Goal: Task Accomplishment & Management: Use online tool/utility

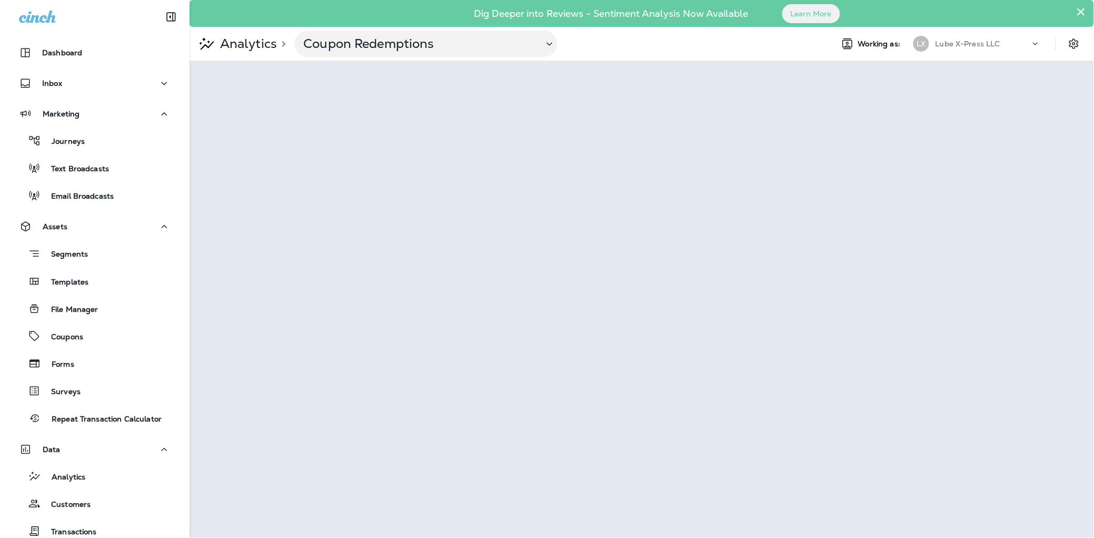
scroll to position [131, 0]
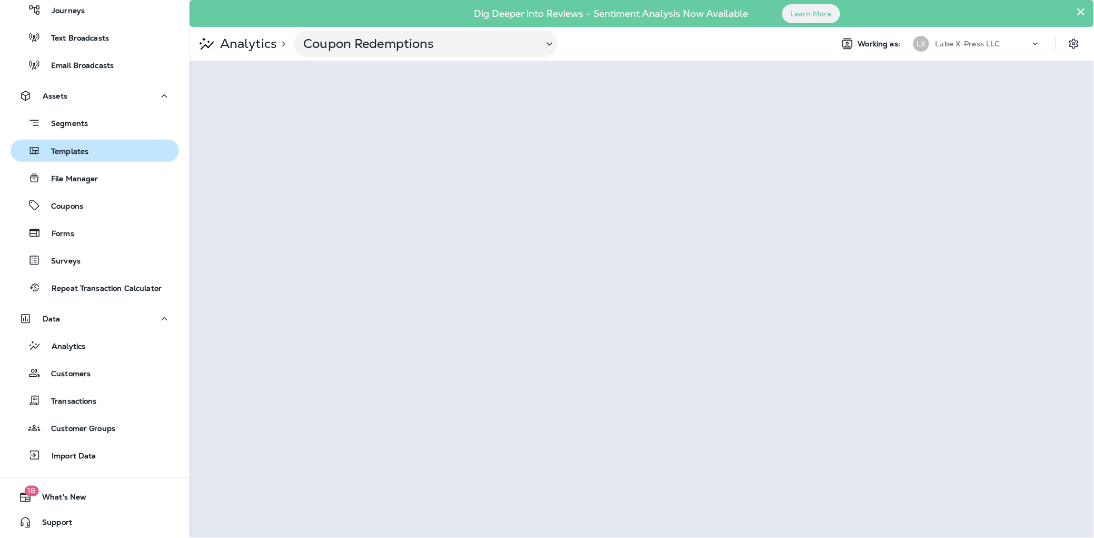
click at [74, 153] on p "Templates" at bounding box center [65, 152] width 48 height 10
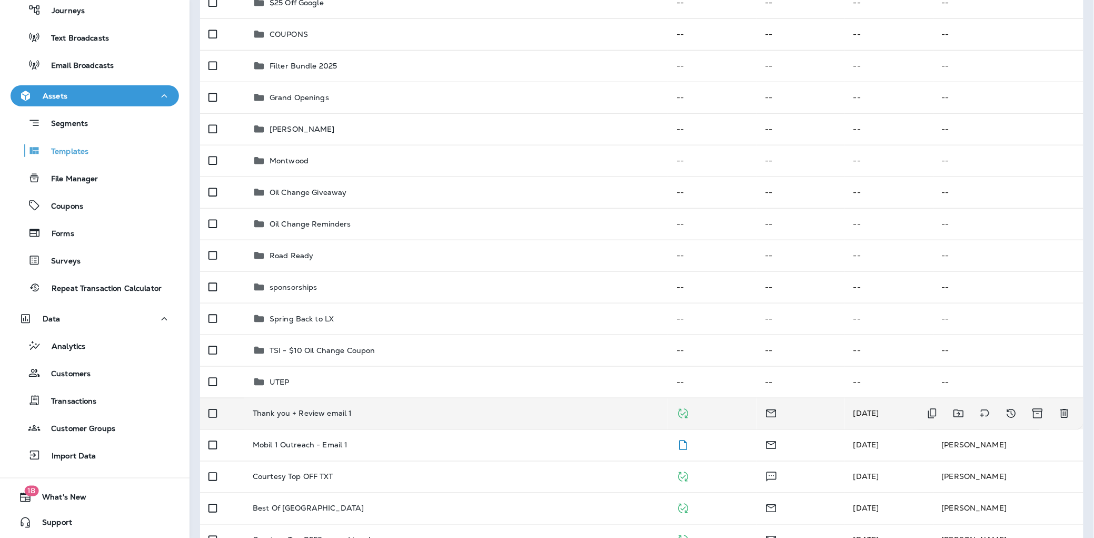
scroll to position [211, 0]
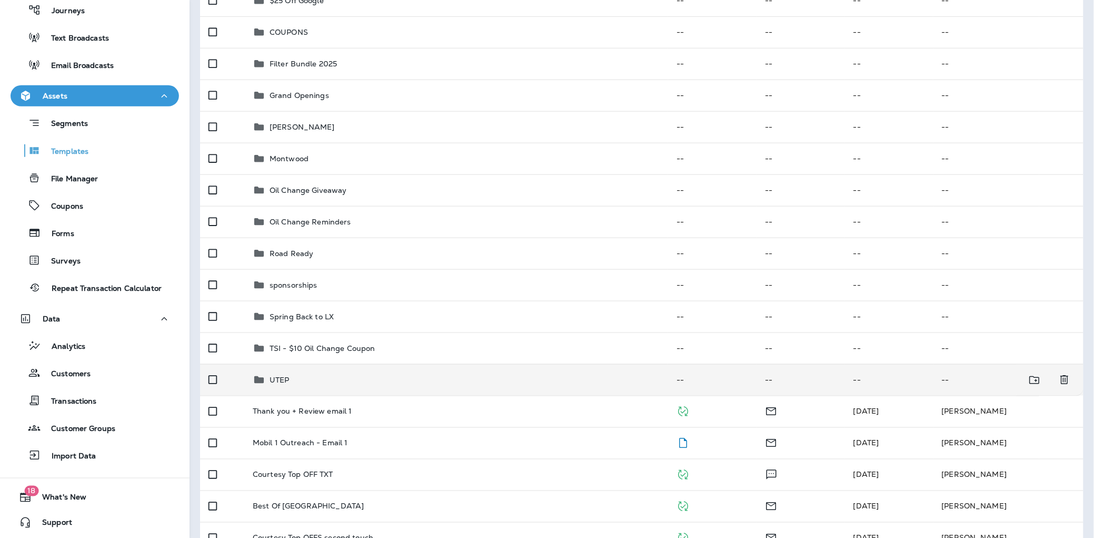
click at [333, 384] on div "UTEP" at bounding box center [456, 379] width 407 height 13
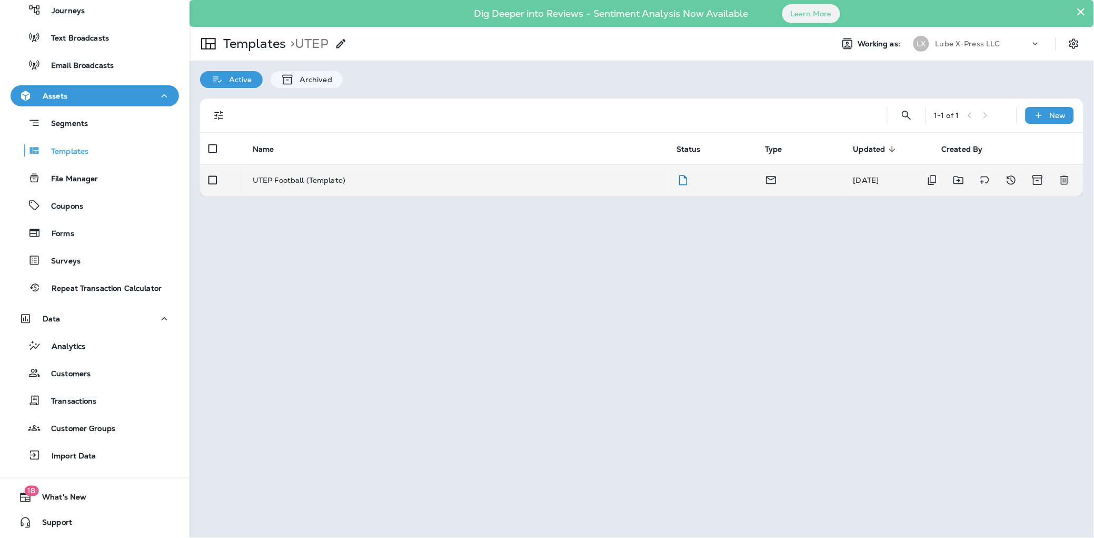
click at [284, 185] on td "UTEP Football (Template)" at bounding box center [456, 180] width 424 height 32
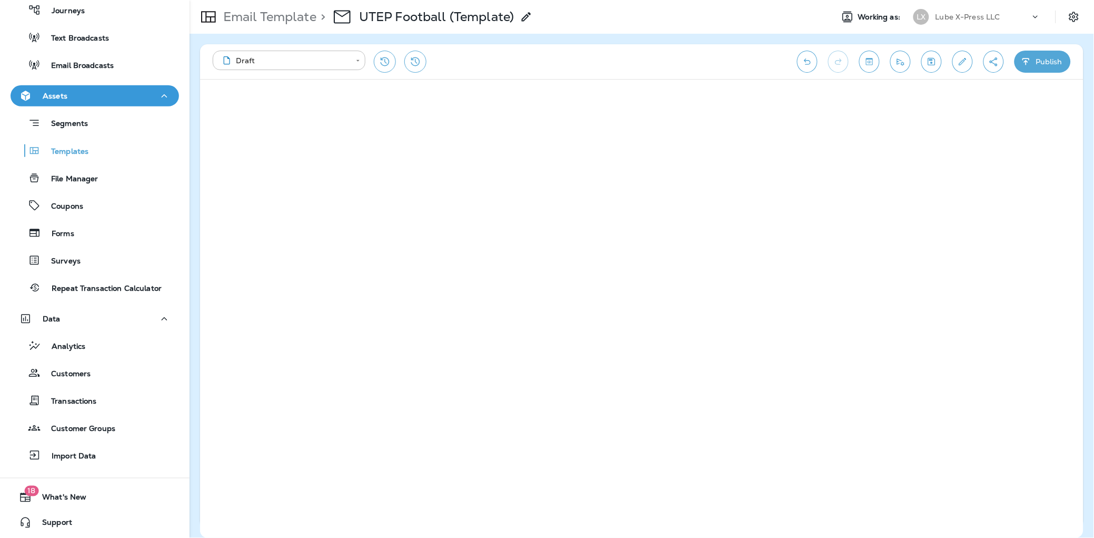
click at [523, 44] on div "**********" at bounding box center [642, 61] width 884 height 35
click at [79, 155] on p "Templates" at bounding box center [65, 152] width 48 height 10
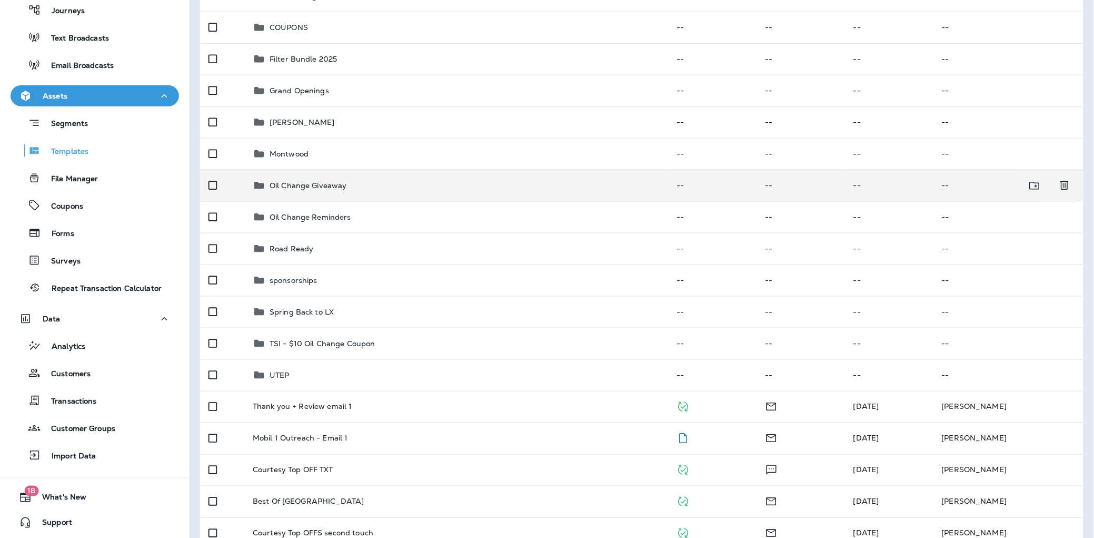
scroll to position [225, 0]
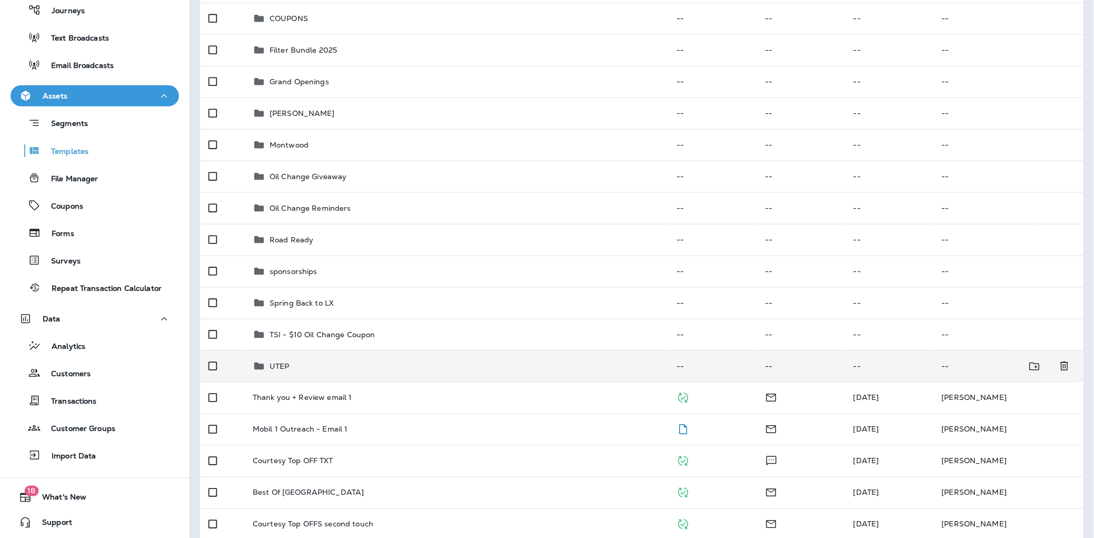
click at [321, 357] on td "UTEP" at bounding box center [456, 366] width 424 height 32
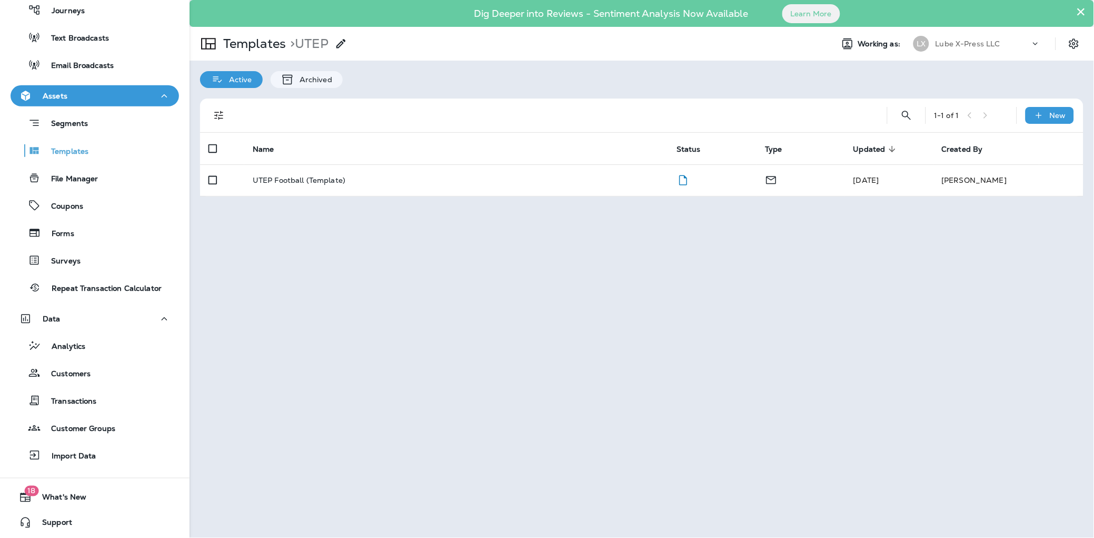
click at [745, 252] on div "× Dig Deeper into Reviews - Sentiment Analysis Now Available Learn More Templat…" at bounding box center [642, 269] width 905 height 538
click at [1036, 116] on icon at bounding box center [1039, 115] width 11 height 11
click at [1050, 143] on li "New Template" at bounding box center [1043, 142] width 89 height 25
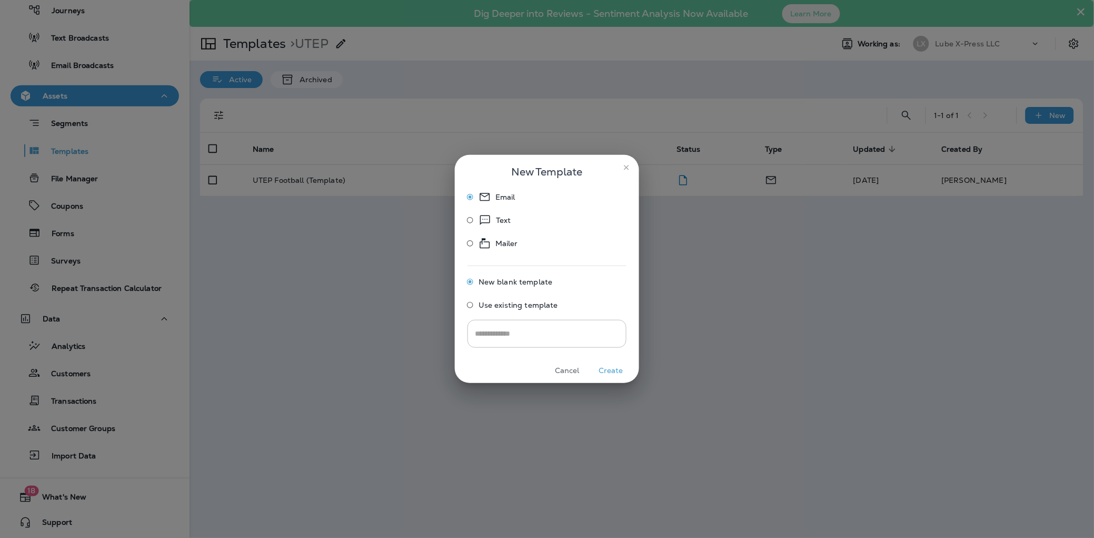
click at [549, 306] on span "Use existing template" at bounding box center [519, 305] width 80 height 8
click at [544, 332] on input "Select Email Template" at bounding box center [546, 333] width 149 height 18
click at [545, 363] on li "Generic Template 03" at bounding box center [547, 359] width 158 height 15
type input "**********"
click at [615, 369] on button "Create" at bounding box center [611, 370] width 40 height 16
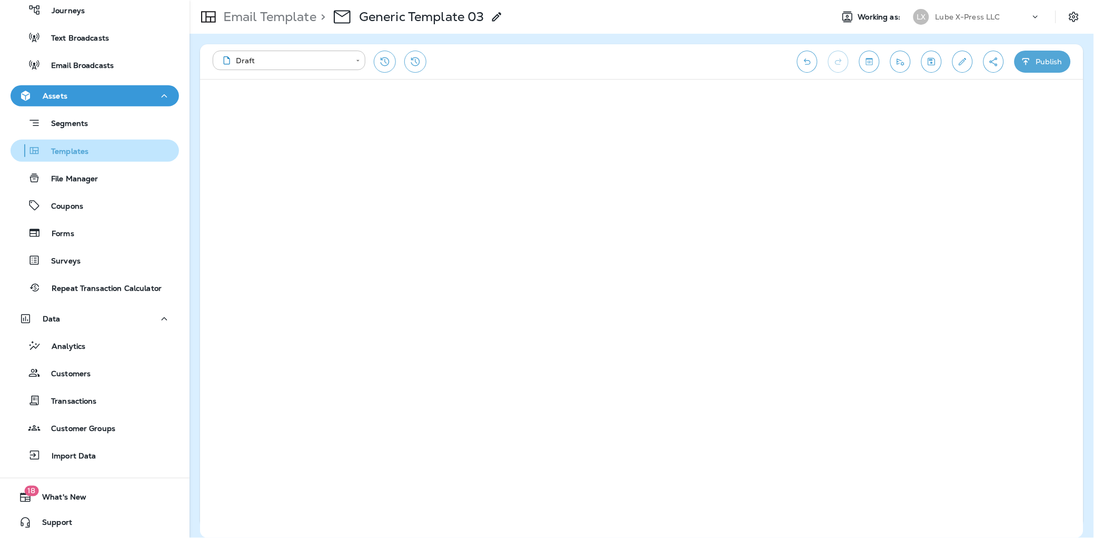
click at [58, 151] on p "Templates" at bounding box center [65, 152] width 48 height 10
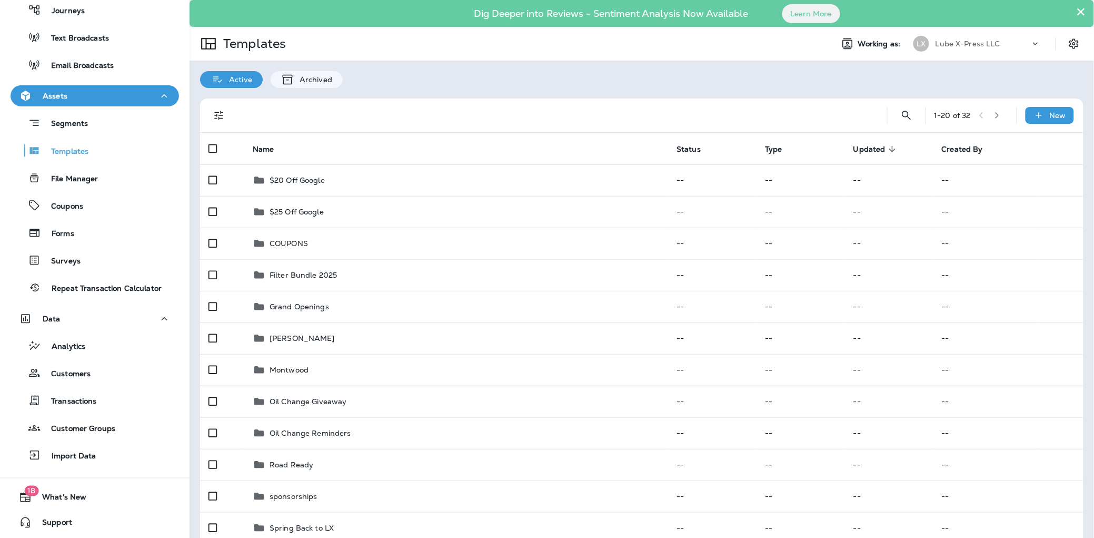
click at [480, 113] on div at bounding box center [554, 115] width 633 height 34
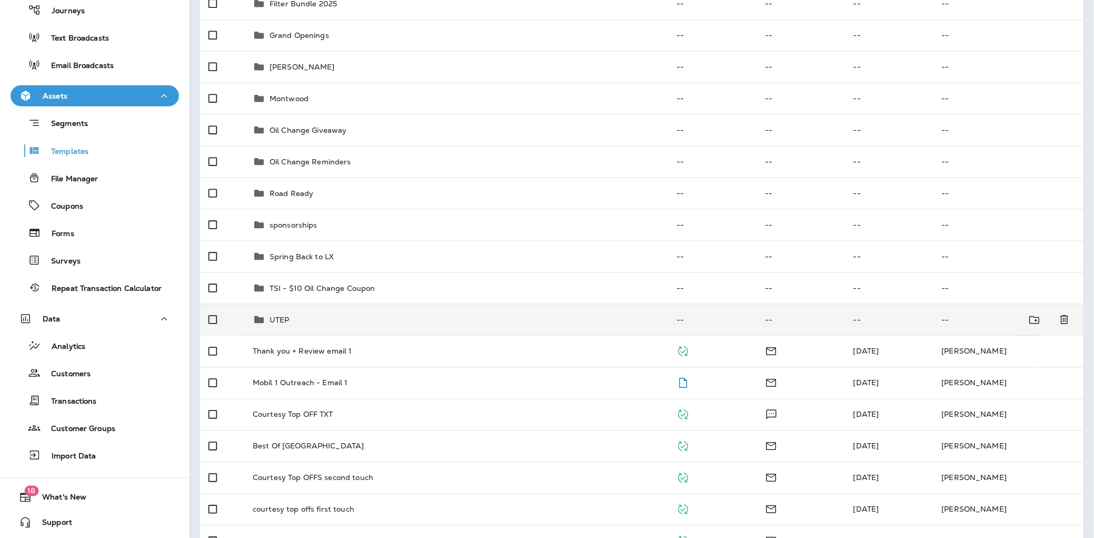
scroll to position [273, 0]
click at [352, 322] on div "UTEP" at bounding box center [456, 318] width 407 height 13
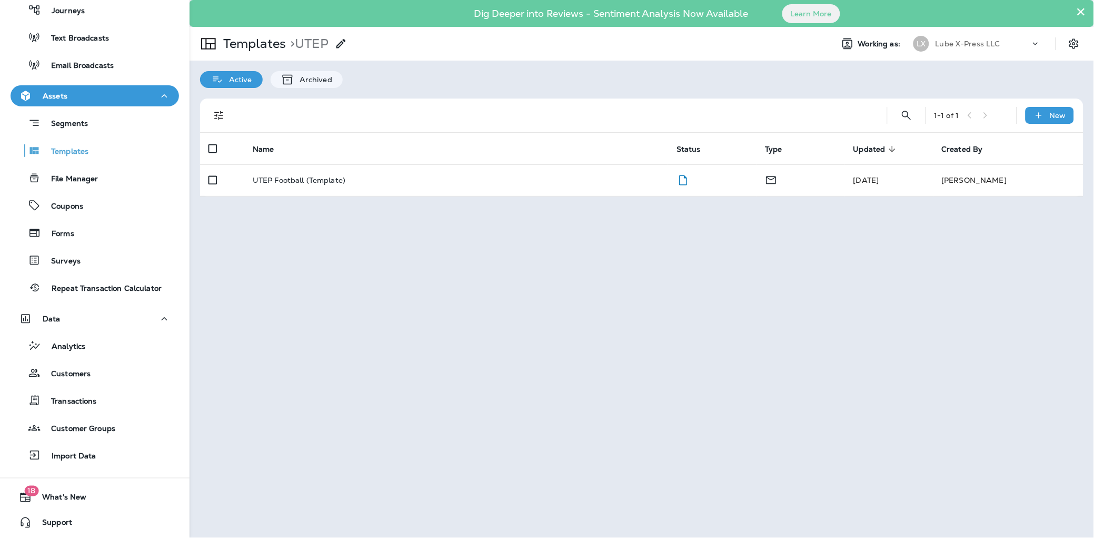
drag, startPoint x: 559, startPoint y: 293, endPoint x: 573, endPoint y: 292, distance: 13.7
click at [560, 292] on div "× Dig Deeper into Reviews - Sentiment Analysis Now Available Learn More Templat…" at bounding box center [642, 269] width 905 height 538
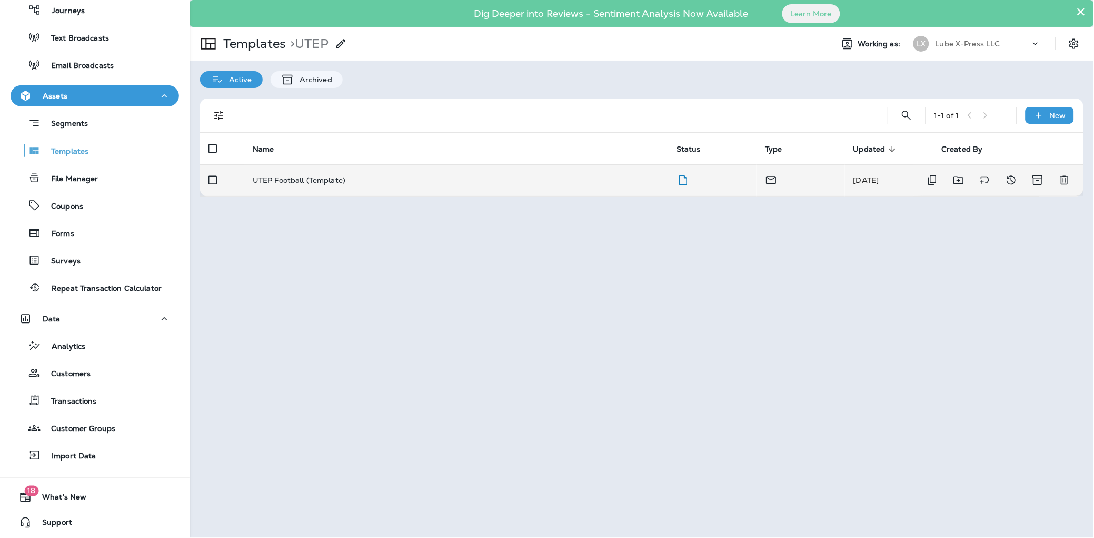
click at [370, 180] on div "UTEP Football (Template)" at bounding box center [456, 180] width 407 height 8
